Goal: Register for event/course

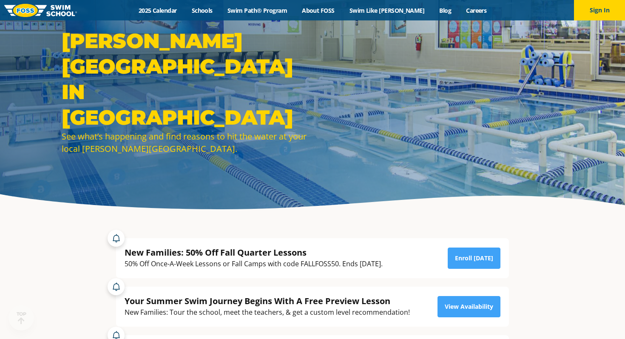
scroll to position [57, 0]
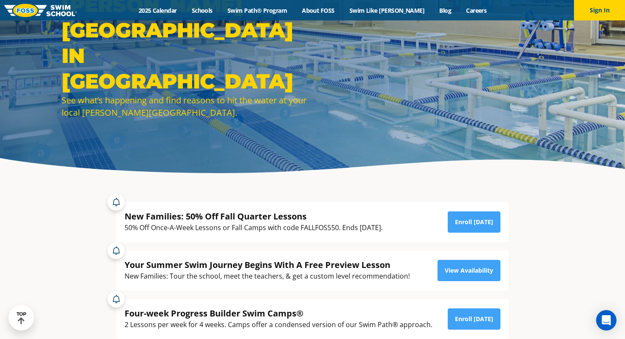
click at [319, 227] on div "50% Off Once-A-Week Lessons or Fall Camps with code FALLFOSS50. Ends [DATE]." at bounding box center [254, 227] width 258 height 11
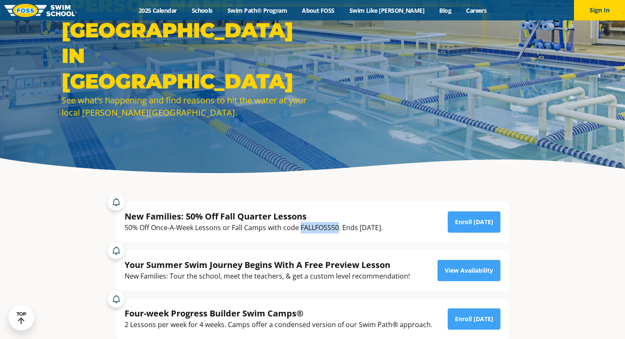
click at [319, 227] on div "50% Off Once-A-Week Lessons or Fall Camps with code FALLFOSS50. Ends [DATE]." at bounding box center [254, 227] width 258 height 11
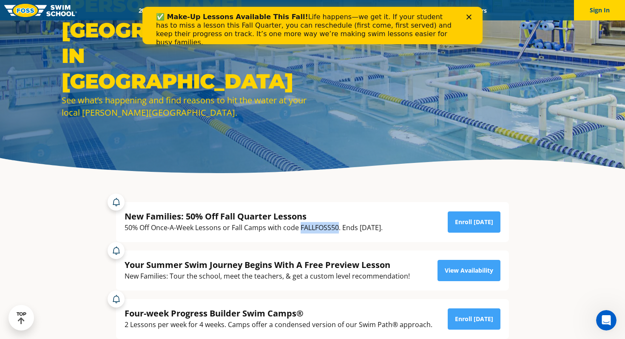
scroll to position [0, 0]
copy div "FALLFOSS50"
click at [481, 218] on link "Enroll [DATE]" at bounding box center [474, 221] width 53 height 21
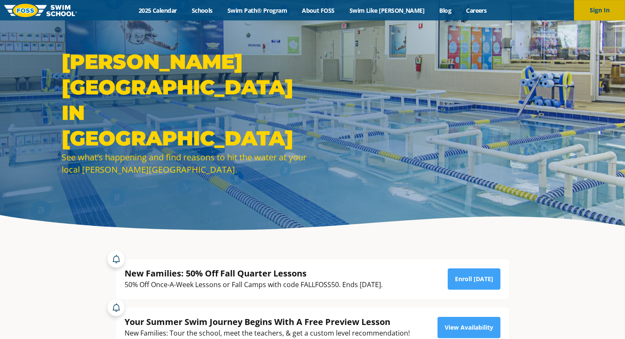
click at [610, 8] on button "Sign In" at bounding box center [599, 10] width 51 height 20
